Goal: Transaction & Acquisition: Purchase product/service

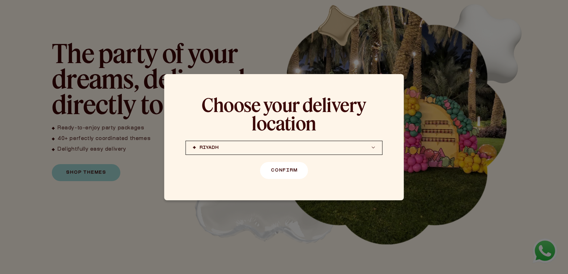
click at [288, 170] on button "Confirm" at bounding box center [284, 170] width 48 height 17
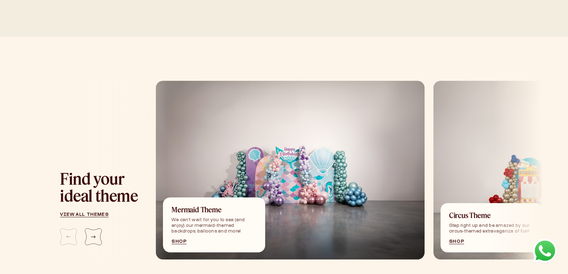
scroll to position [742, 0]
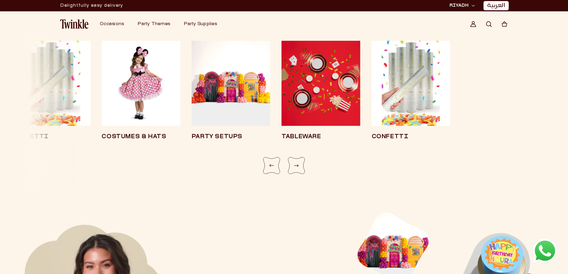
scroll to position [1302, 0]
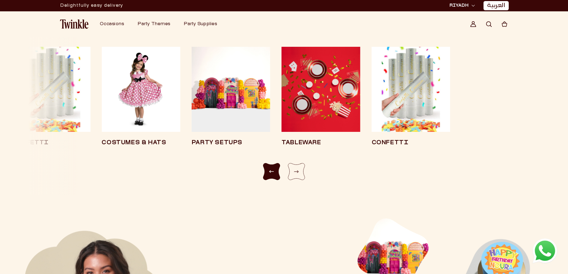
click at [273, 171] on div "Previous slide" at bounding box center [271, 171] width 17 height 17
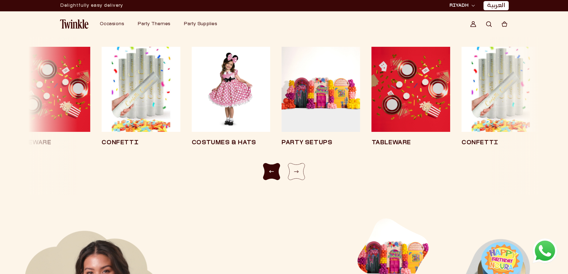
click at [273, 171] on div "Previous slide" at bounding box center [271, 171] width 17 height 17
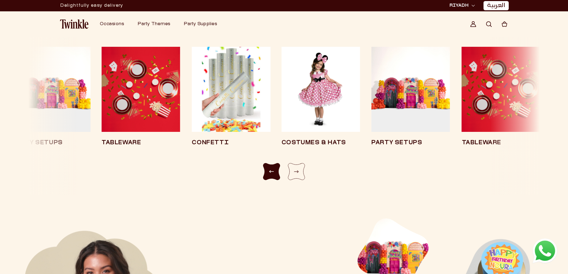
click at [273, 171] on div "Previous slide" at bounding box center [271, 171] width 17 height 17
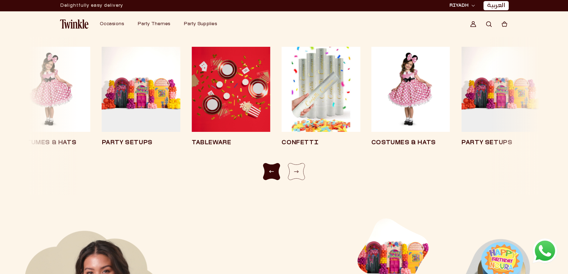
click at [273, 171] on div "Previous slide" at bounding box center [271, 171] width 17 height 17
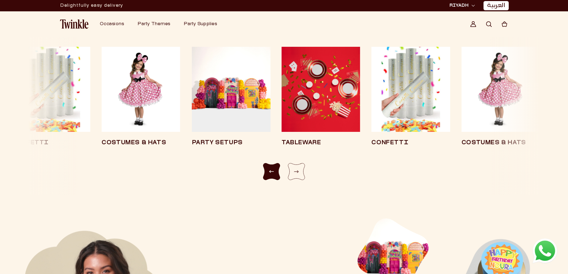
click at [273, 171] on div "Previous slide" at bounding box center [271, 171] width 17 height 17
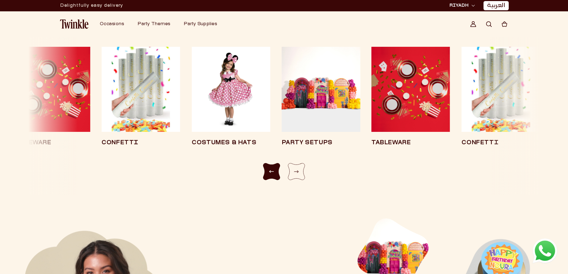
click at [273, 171] on div "Previous slide" at bounding box center [271, 171] width 17 height 17
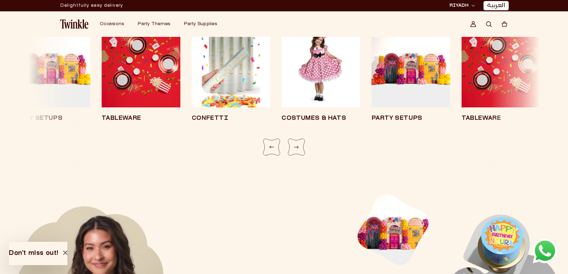
scroll to position [1261, 0]
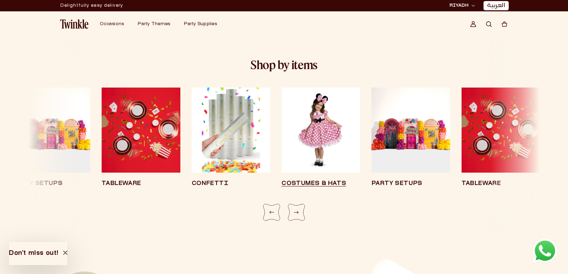
click at [332, 111] on img "4 / 8" at bounding box center [320, 130] width 78 height 85
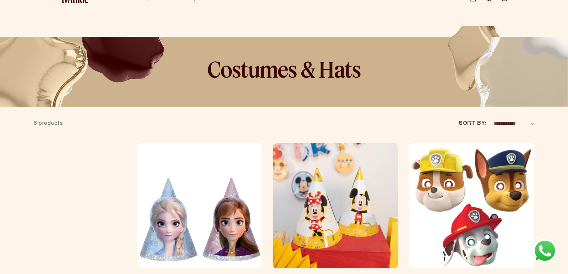
scroll to position [73, 0]
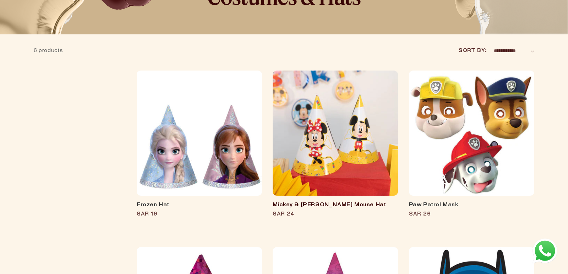
click at [332, 202] on link "Mickey & Minnie Mouse Hat" at bounding box center [335, 205] width 125 height 7
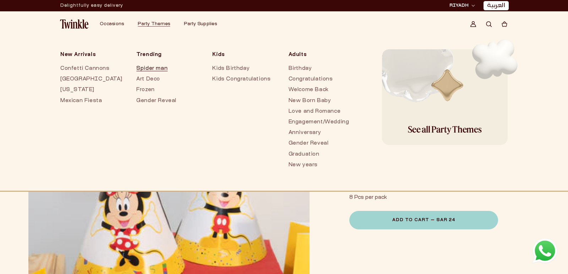
click at [148, 67] on link "Spider man" at bounding box center [167, 69] width 62 height 11
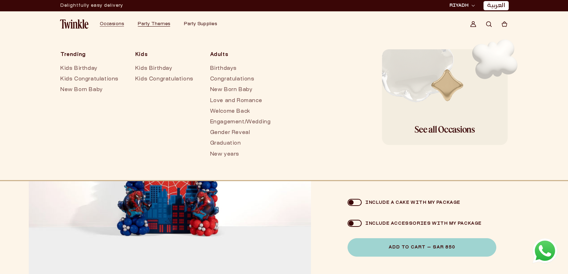
click at [78, 22] on img at bounding box center [74, 24] width 28 height 9
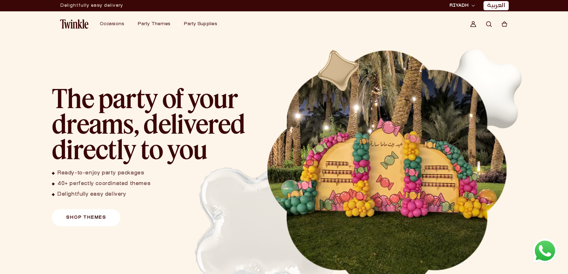
click at [94, 223] on link "Shop Themes" at bounding box center [86, 217] width 69 height 17
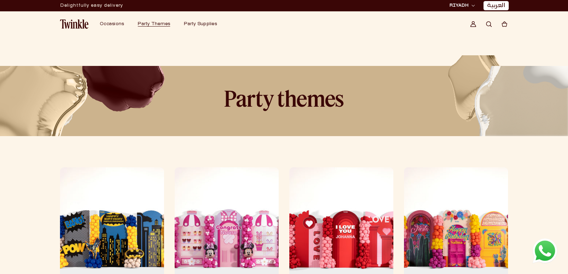
scroll to position [15, 0]
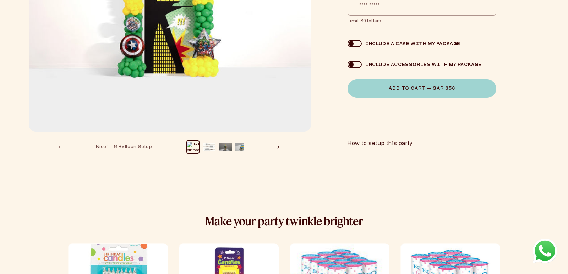
scroll to position [165, 0]
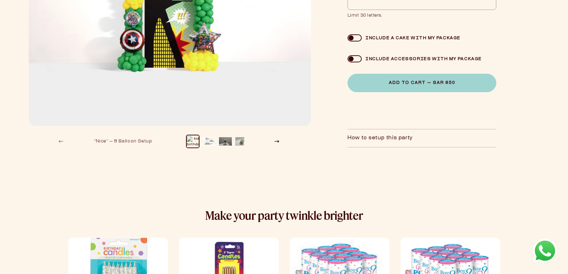
click at [355, 57] on span at bounding box center [354, 58] width 14 height 7
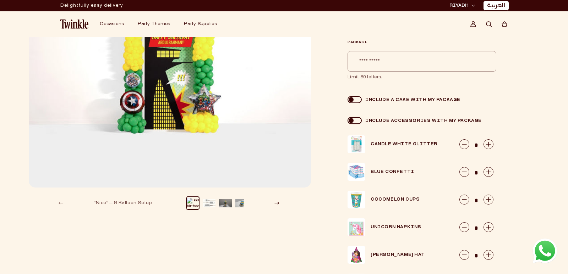
scroll to position [64, 0]
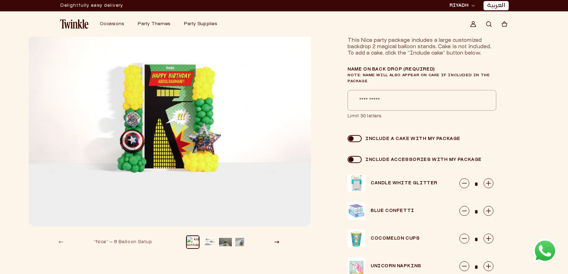
click at [351, 160] on span at bounding box center [354, 159] width 14 height 7
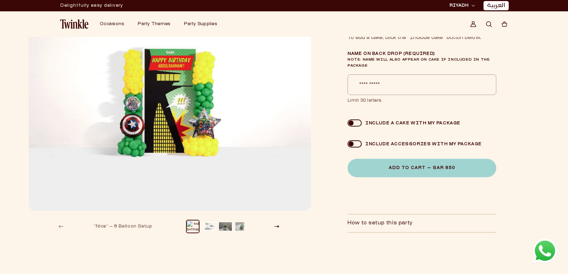
scroll to position [0, 0]
